Goal: Entertainment & Leisure: Consume media (video, audio)

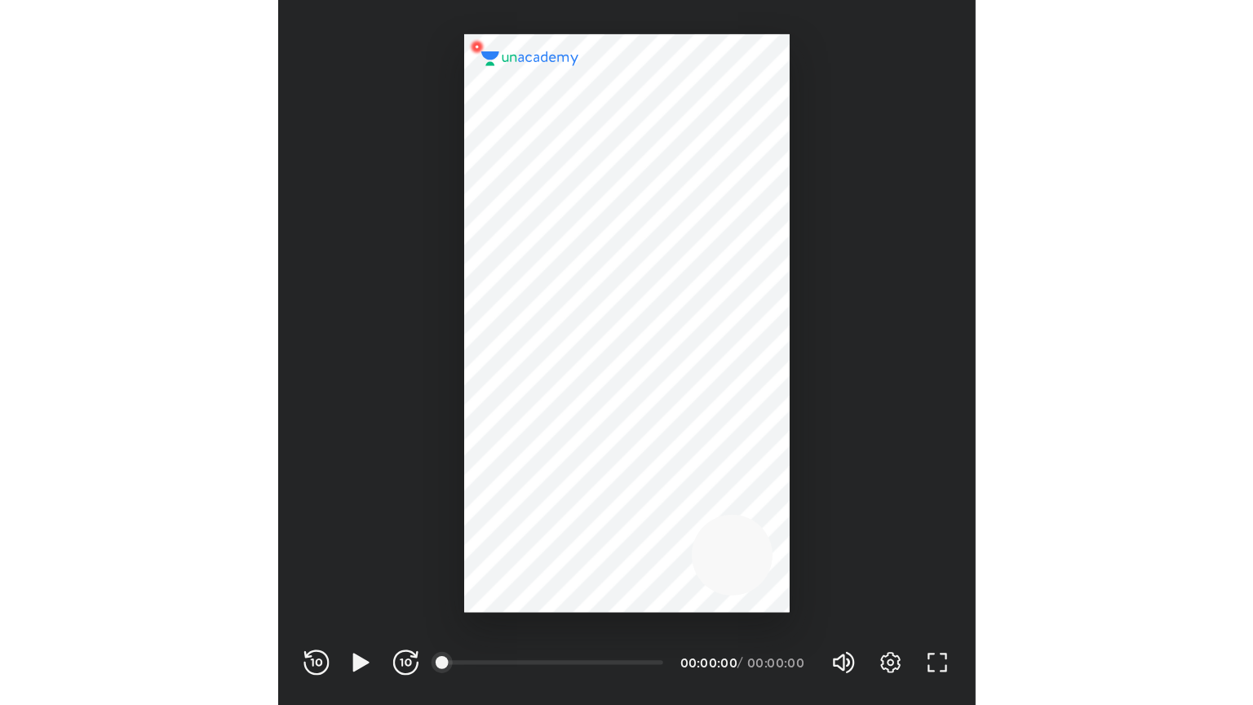
scroll to position [541, 535]
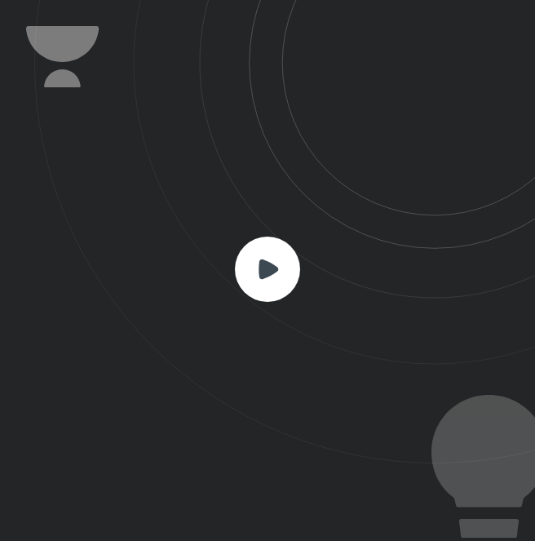
click at [259, 251] on rect at bounding box center [267, 269] width 65 height 65
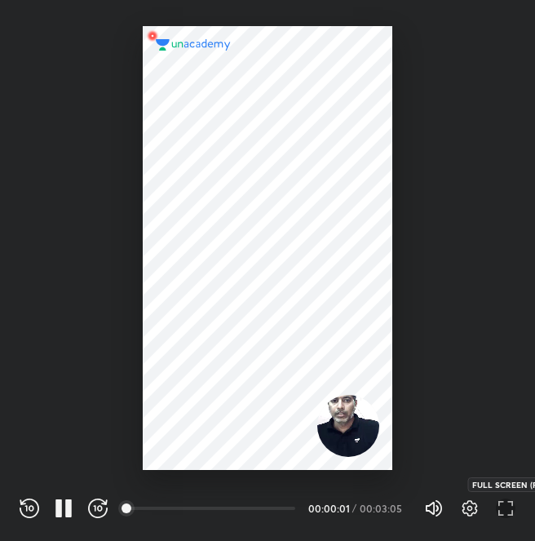
click at [502, 503] on icon "button" at bounding box center [506, 509] width 20 height 20
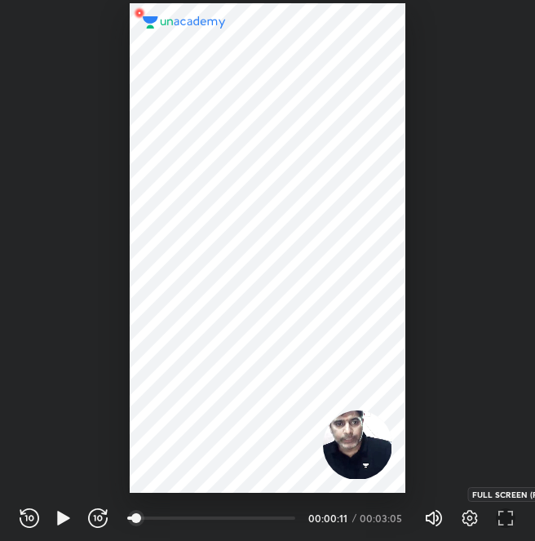
click at [510, 520] on icon "button" at bounding box center [506, 518] width 20 height 20
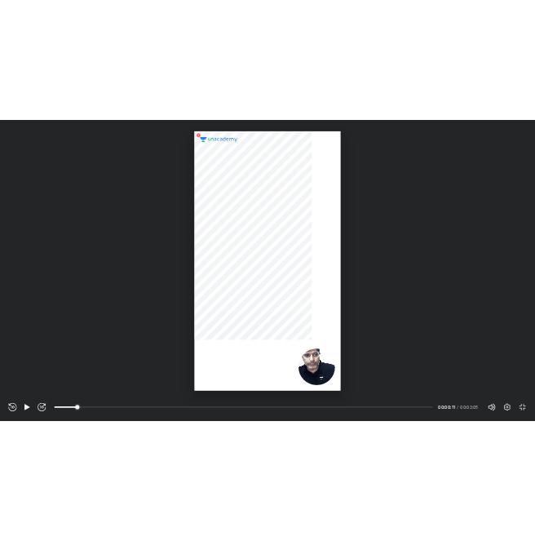
scroll to position [705, 1253]
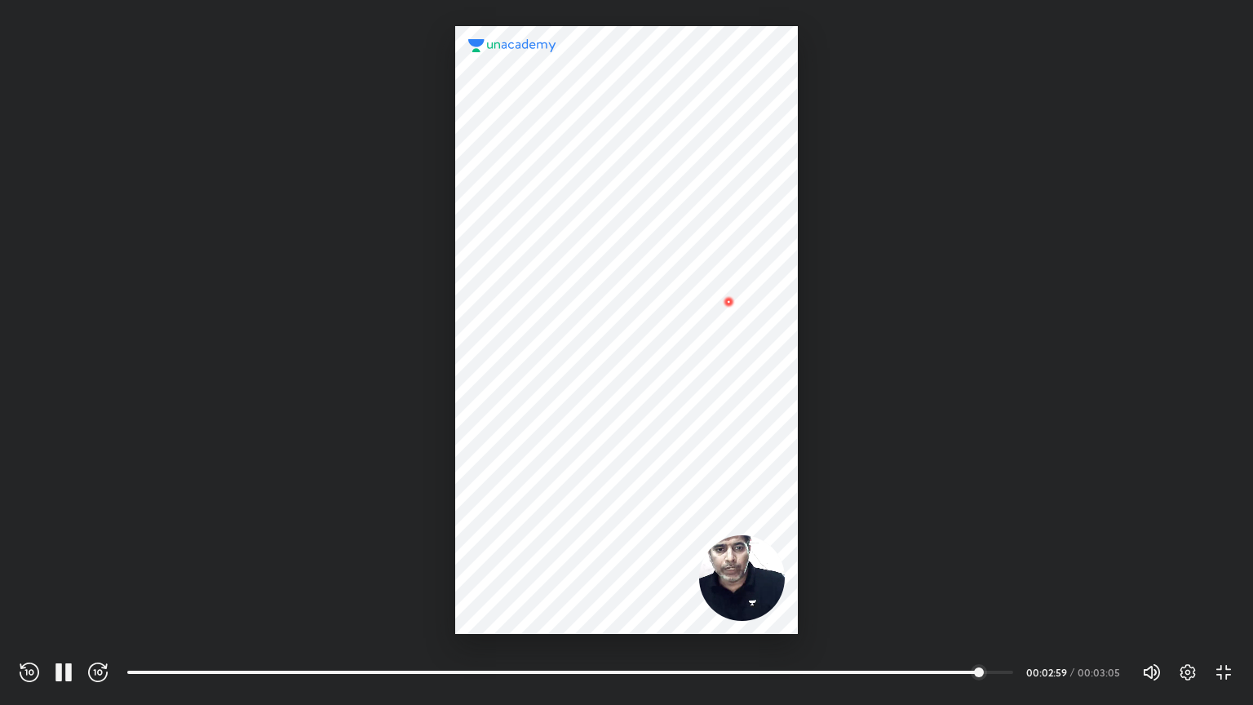
click at [491, 498] on div at bounding box center [626, 330] width 342 height 608
drag, startPoint x: 1168, startPoint y: 685, endPoint x: 1179, endPoint y: 676, distance: 14.4
click at [534, 540] on div "Volume (M) 100% Settings EXIT FULL SCREEN (F)" at bounding box center [1141, 672] width 186 height 24
click at [534, 540] on icon "button" at bounding box center [1188, 673] width 20 height 20
click at [534, 510] on div at bounding box center [626, 352] width 1253 height 705
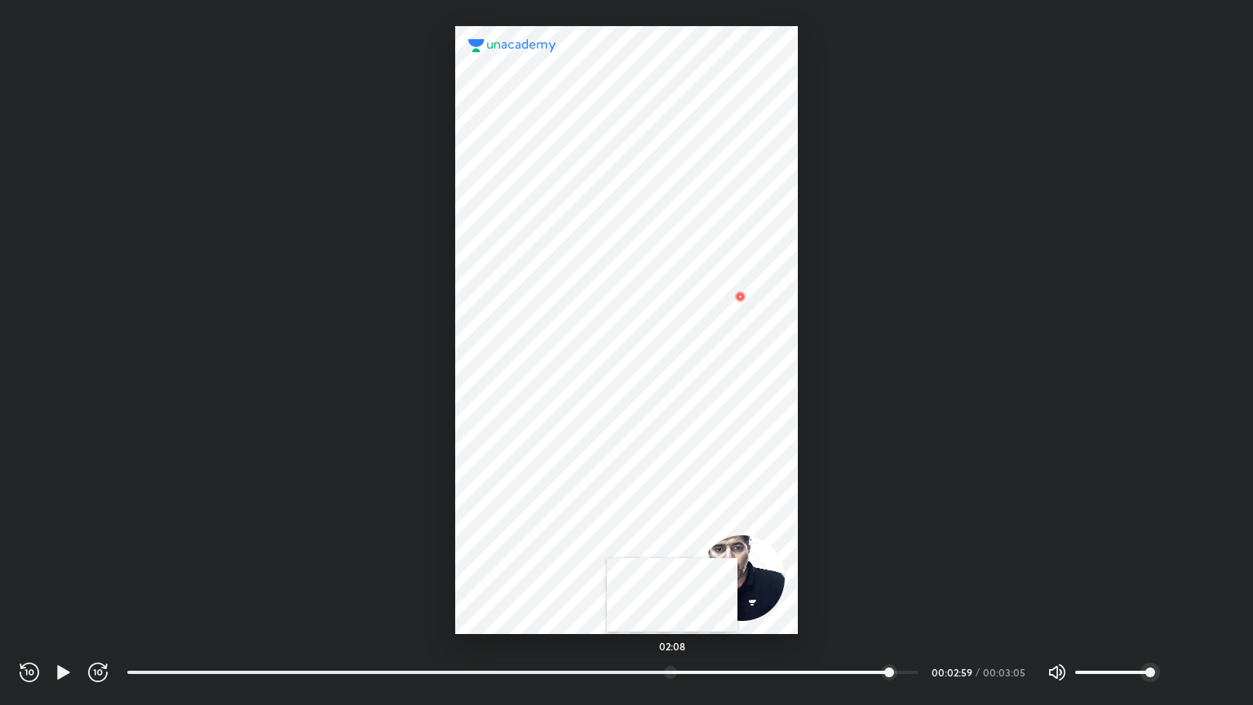
click at [534, 540] on div at bounding box center [670, 672] width 13 height 13
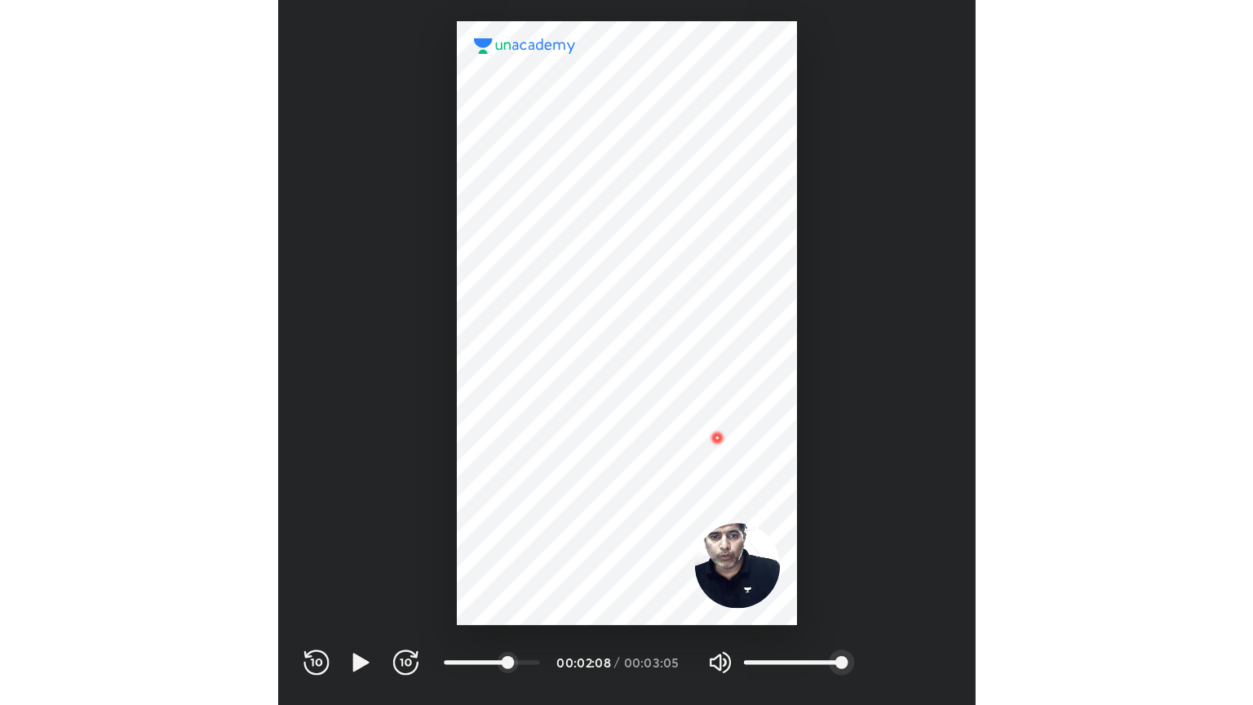
scroll to position [541, 535]
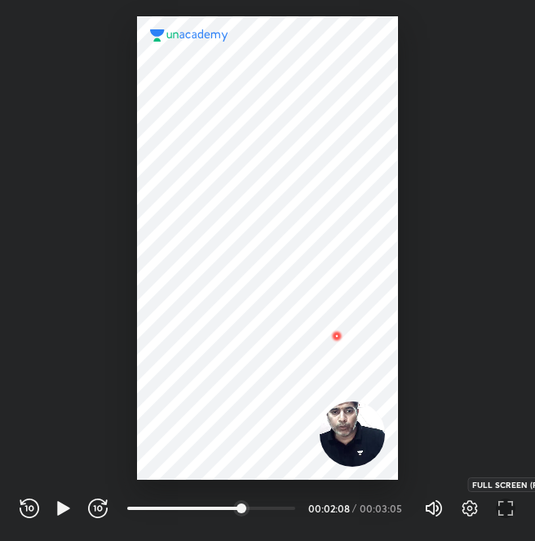
click at [500, 504] on icon "button" at bounding box center [506, 509] width 20 height 20
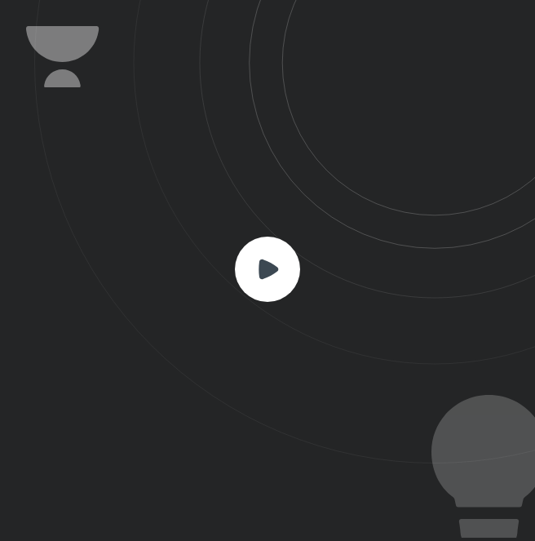
scroll to position [541, 535]
click at [252, 248] on rect at bounding box center [267, 269] width 65 height 65
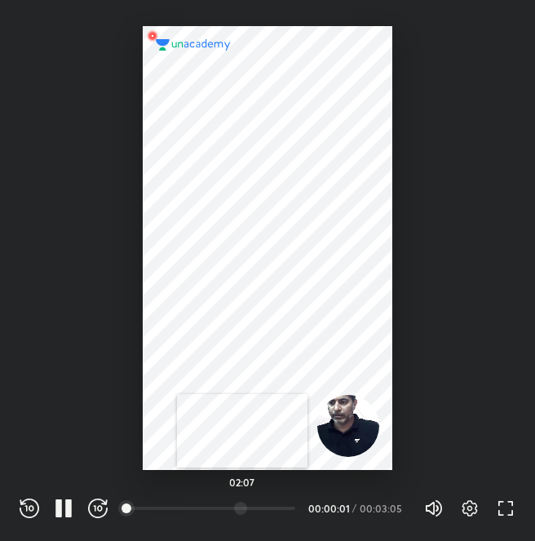
click at [242, 506] on div at bounding box center [240, 508] width 13 height 13
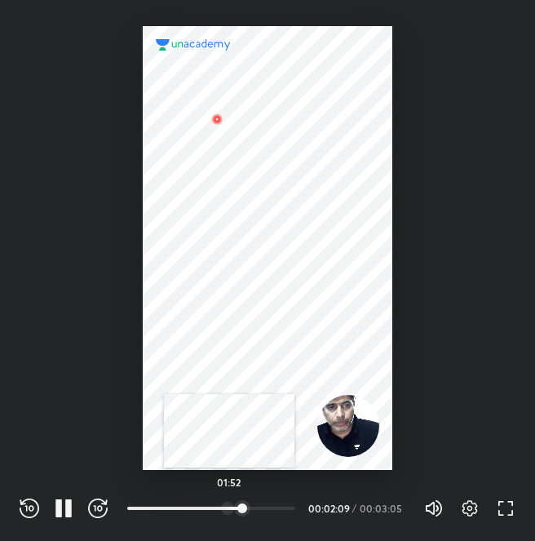
click at [229, 507] on div at bounding box center [227, 508] width 13 height 13
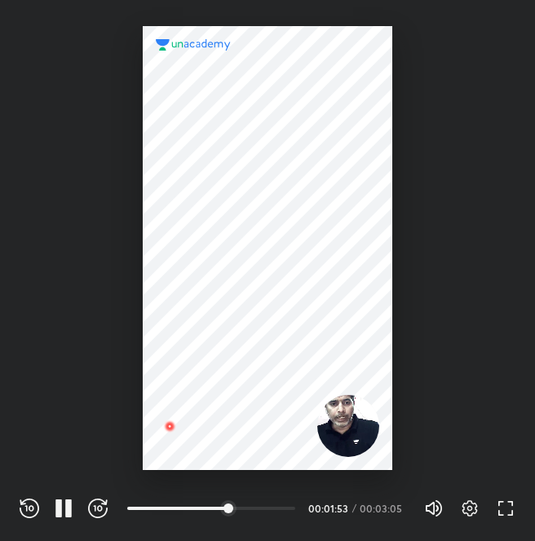
click at [206, 411] on div at bounding box center [268, 248] width 250 height 444
click at [67, 505] on icon "button" at bounding box center [64, 509] width 20 height 20
click at [111, 506] on div "REWIND (J) PAUSE (K) FORWARD (L) 00:56 00:01:56 / 00:03:05 Volume (M) 100% Sett…" at bounding box center [268, 508] width 496 height 24
click at [105, 503] on icon "button" at bounding box center [98, 509] width 20 height 20
